Goal: Check status

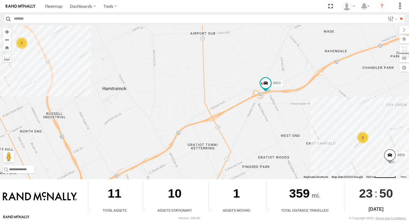
click at [360, 139] on div "2" at bounding box center [362, 137] width 11 height 11
